Goal: Information Seeking & Learning: Learn about a topic

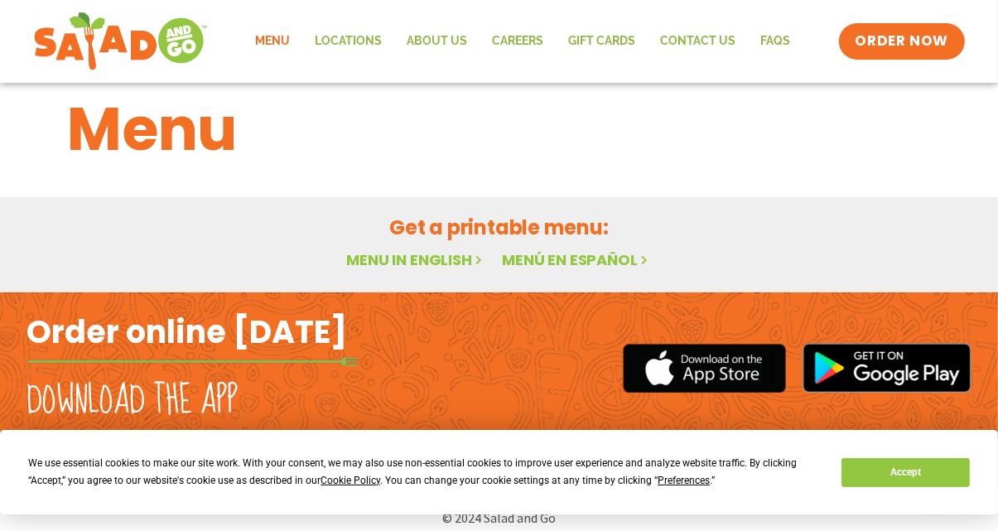
scroll to position [45, 0]
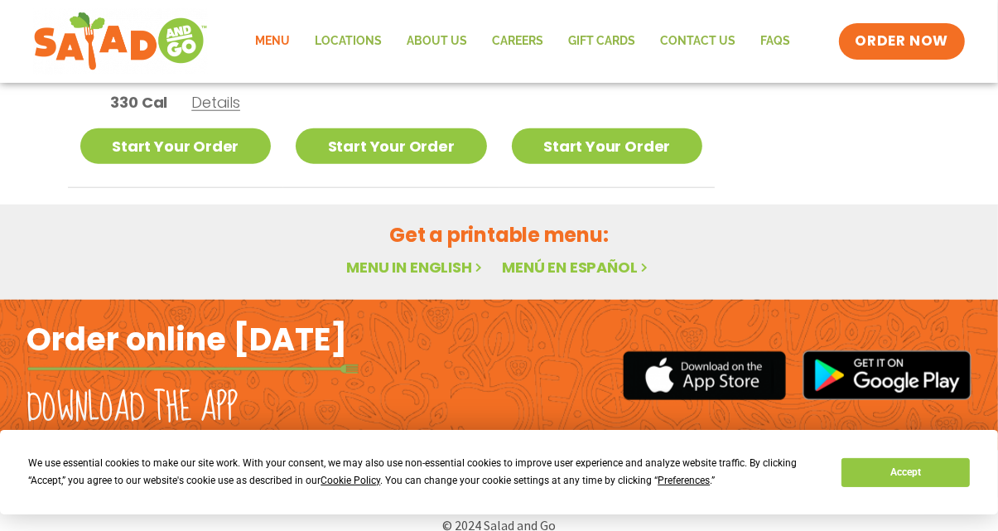
scroll to position [1110, 0]
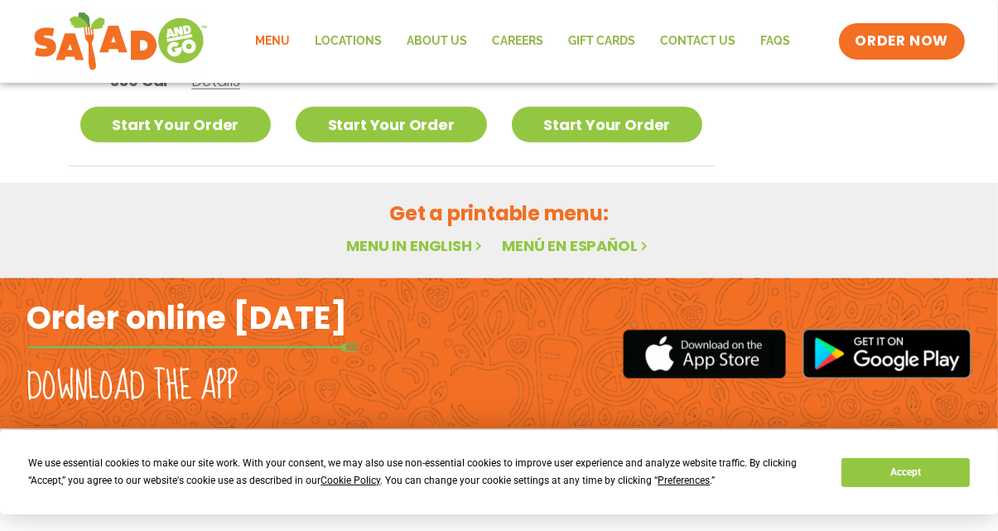
click at [392, 241] on link "Menu in English" at bounding box center [415, 245] width 139 height 21
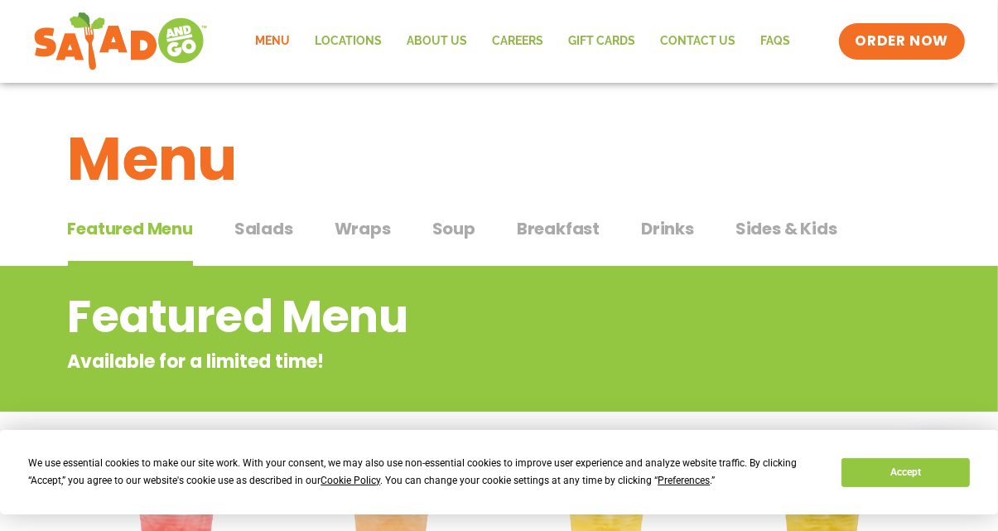
click at [254, 232] on span "Salads" at bounding box center [263, 228] width 59 height 25
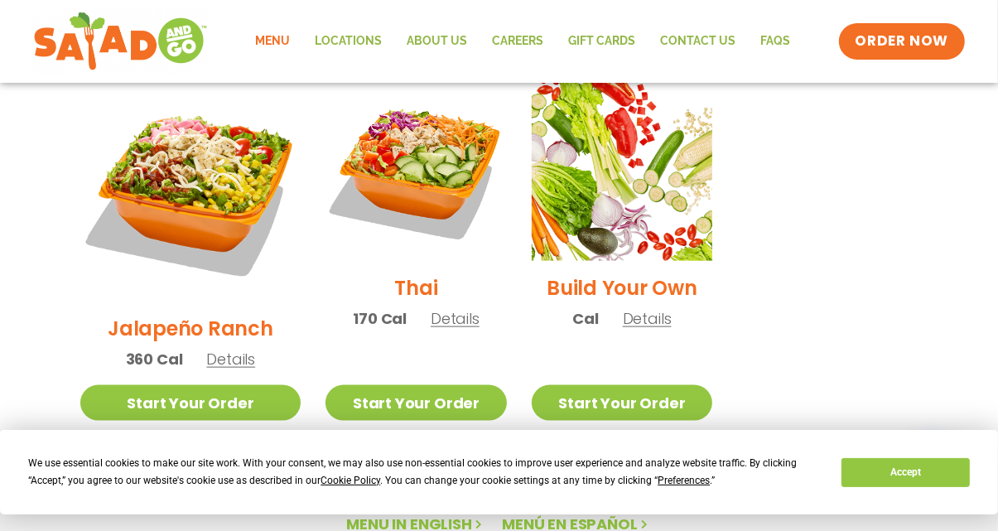
scroll to position [968, 0]
